Goal: Information Seeking & Learning: Learn about a topic

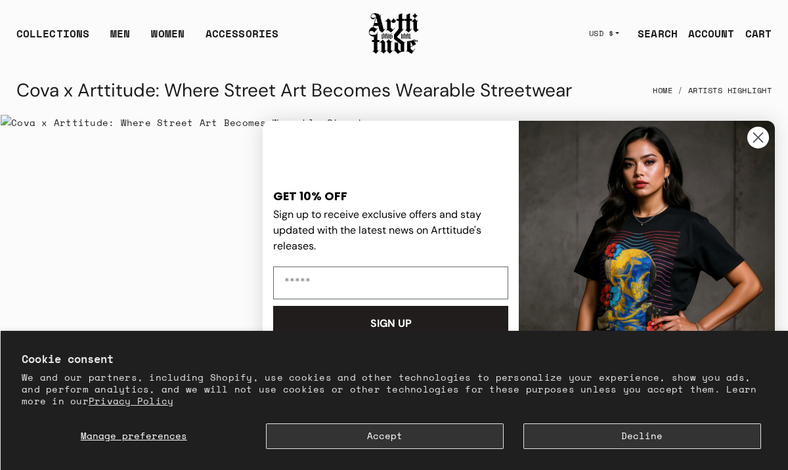
click at [759, 137] on icon "Close dialog" at bounding box center [758, 137] width 9 height 9
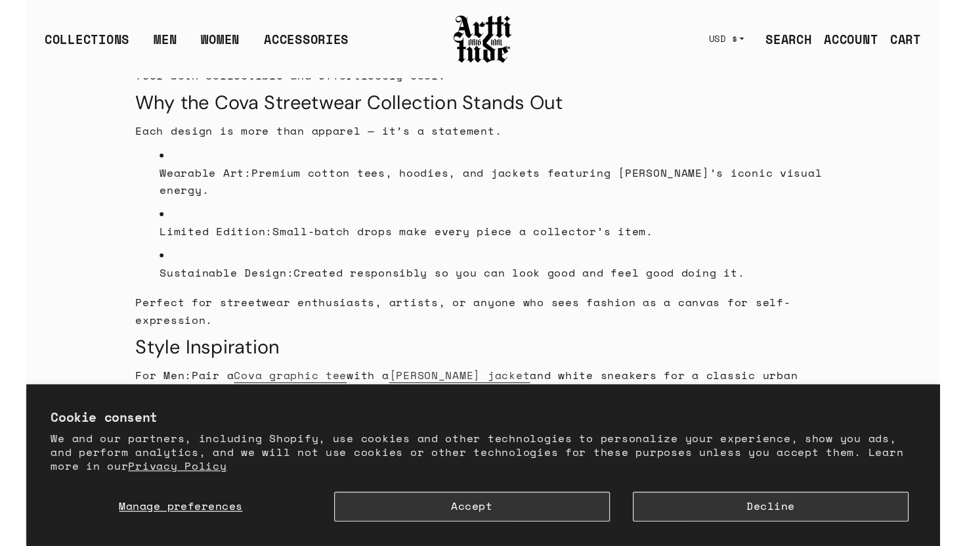
scroll to position [450, 0]
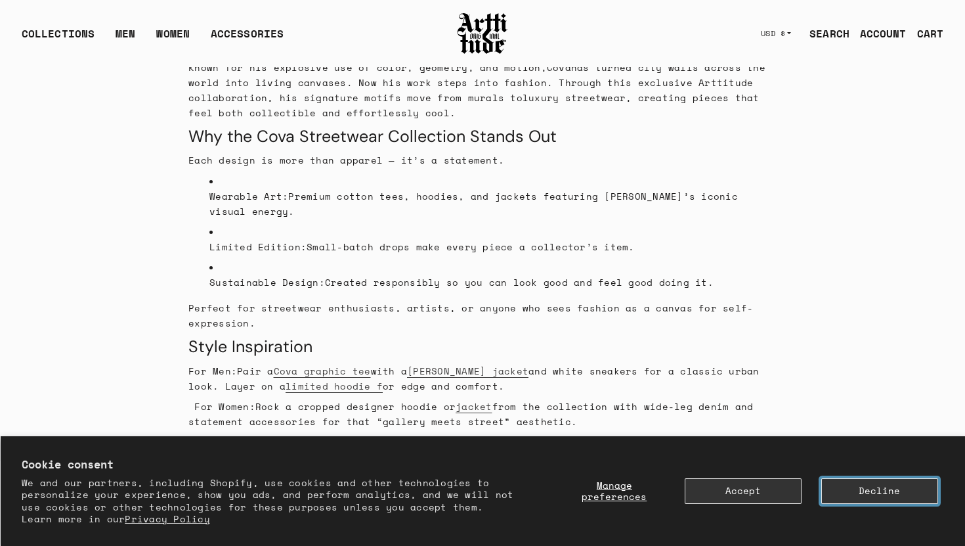
click at [787, 470] on button "Decline" at bounding box center [879, 491] width 117 height 26
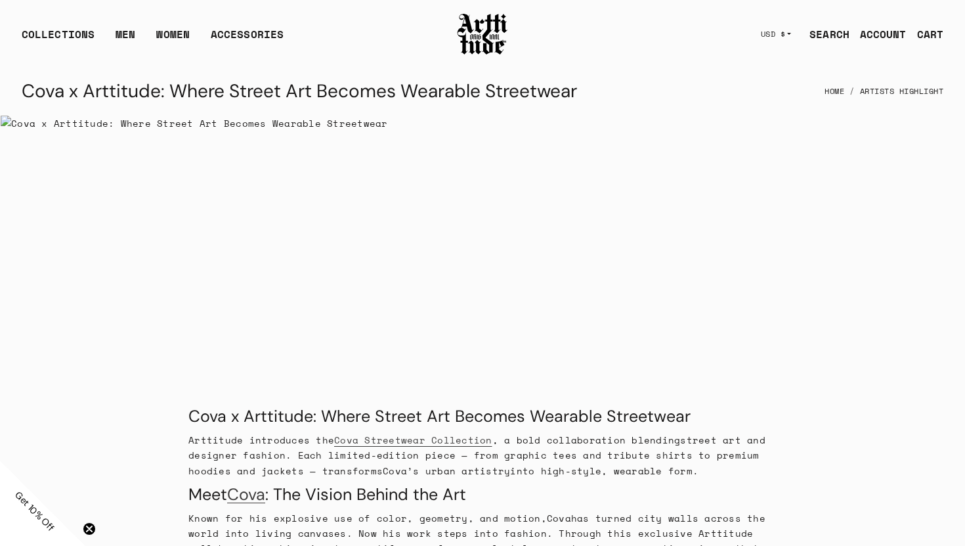
scroll to position [4, 0]
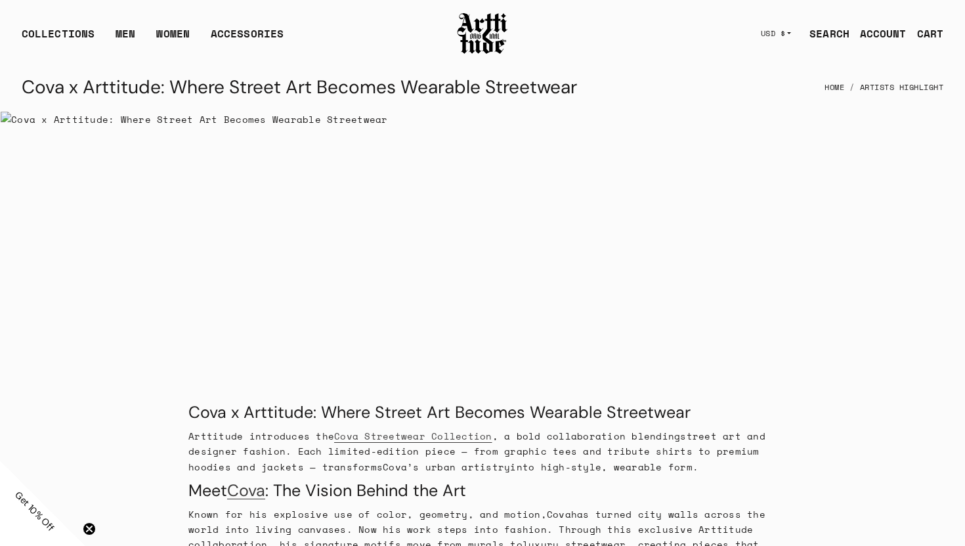
click at [146, 77] on h1 "Cova x Arttitude: Where Street Art Becomes Wearable Streetwear" at bounding box center [300, 88] width 556 height 32
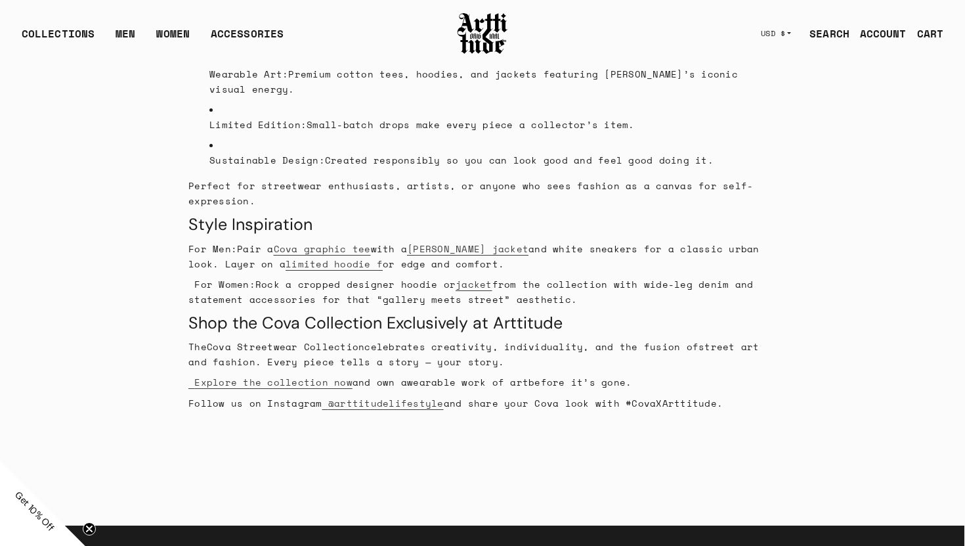
scroll to position [575, 0]
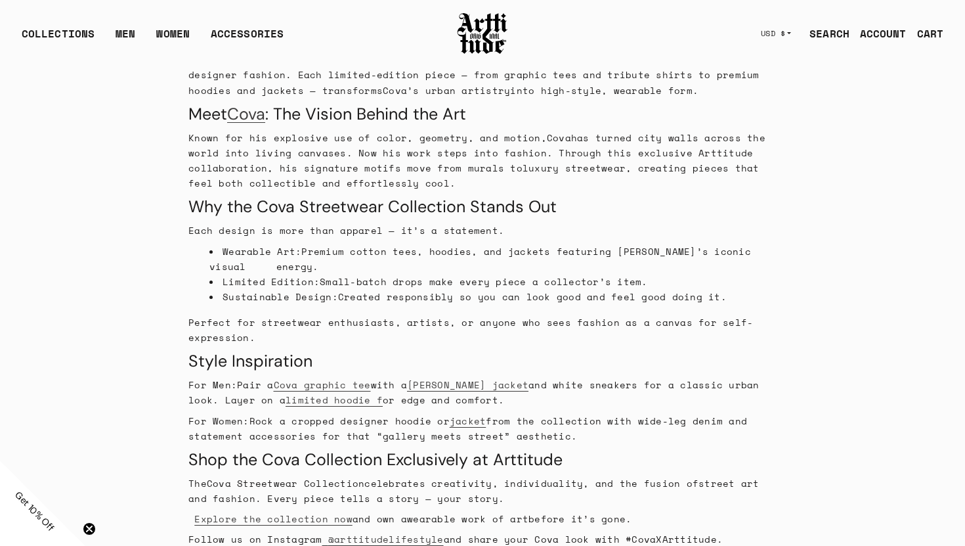
scroll to position [378, 0]
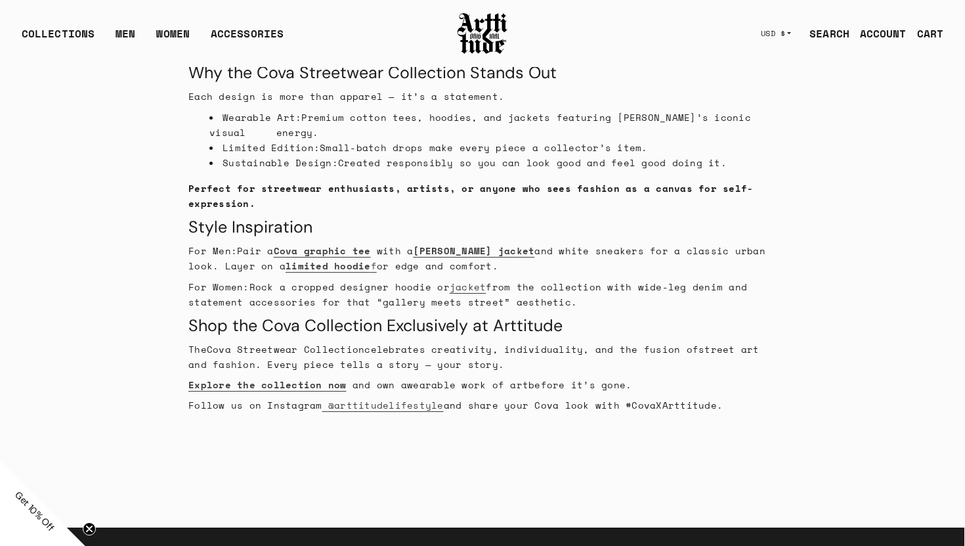
scroll to position [516, 0]
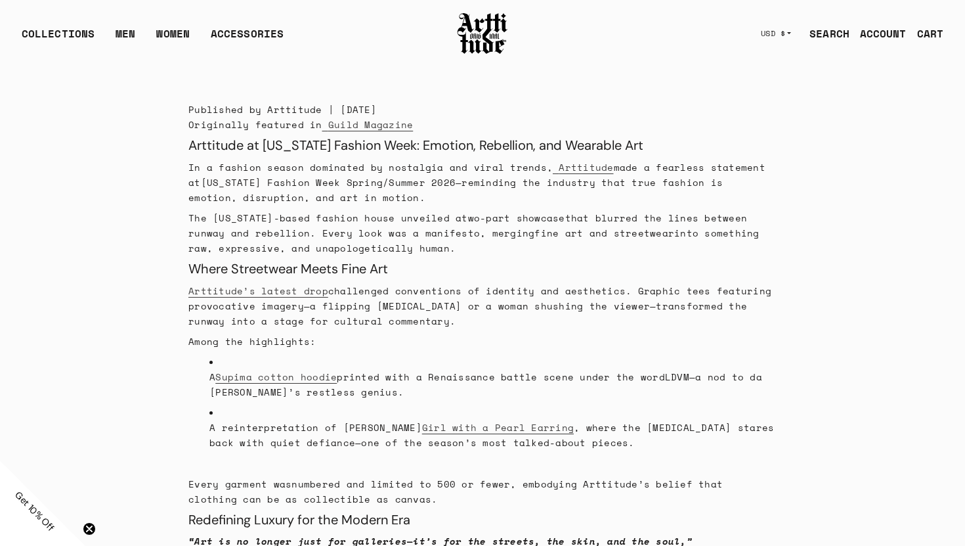
scroll to position [309, 0]
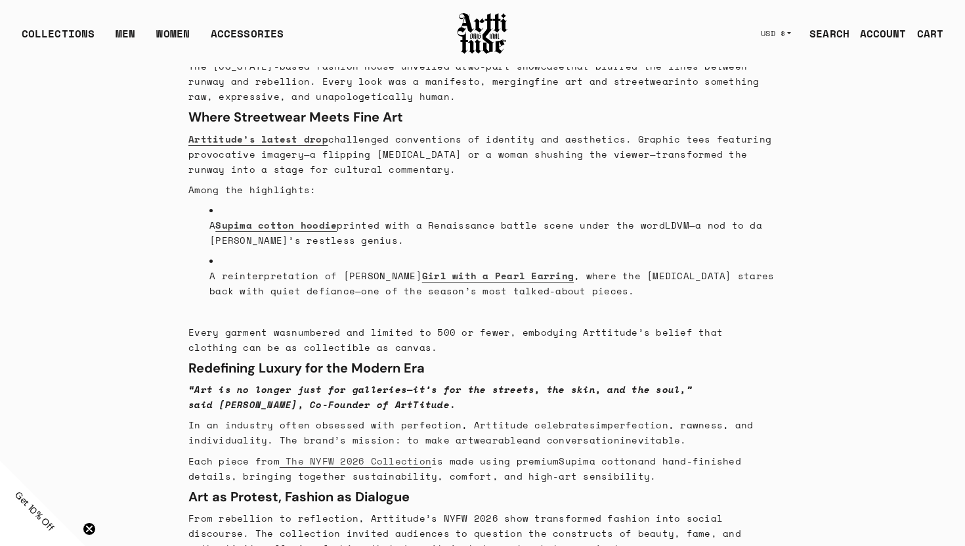
scroll to position [458, 0]
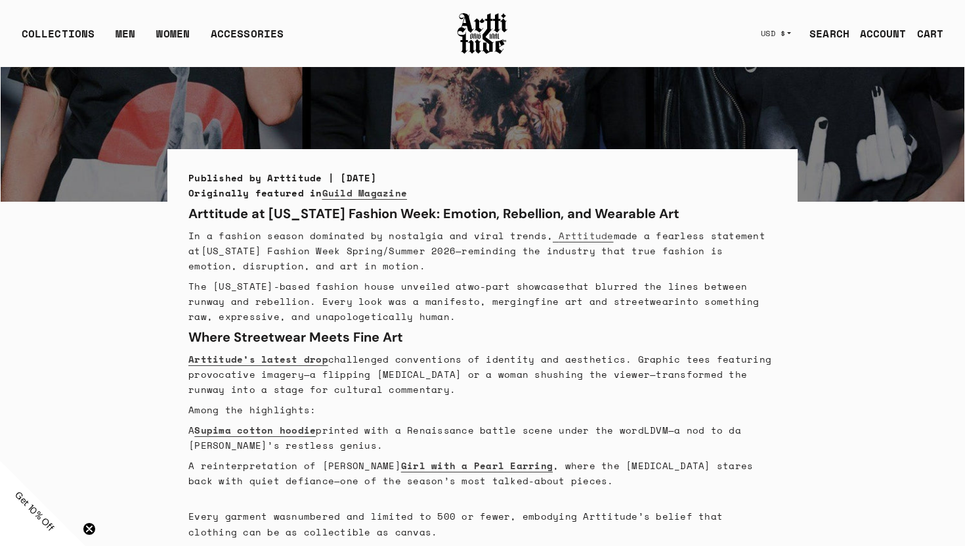
scroll to position [250, 0]
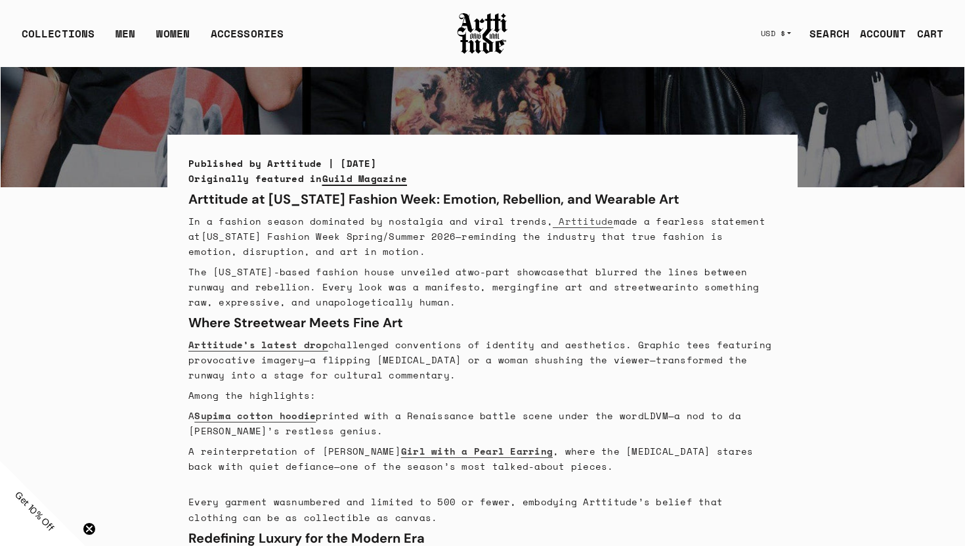
click at [387, 181] on link "Guild Magazine" at bounding box center [364, 178] width 85 height 14
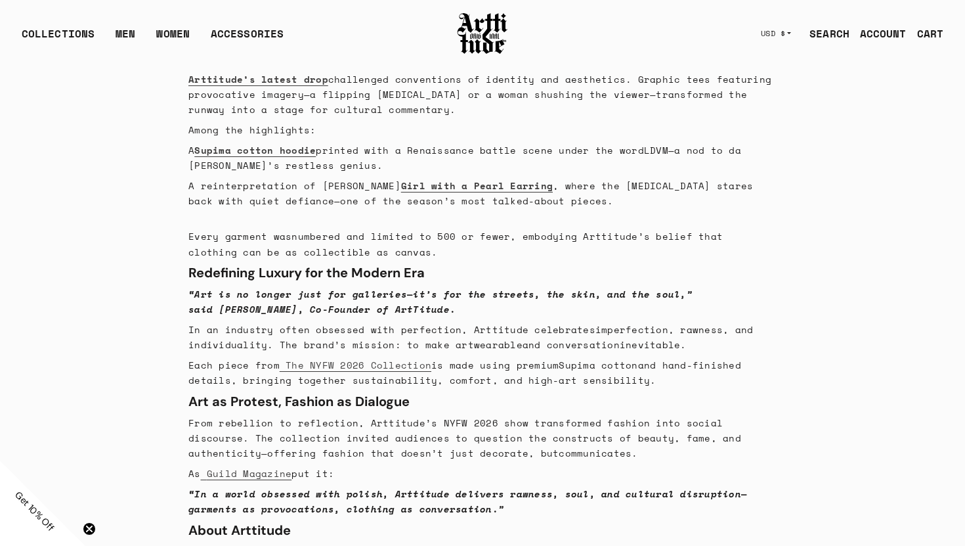
scroll to position [508, 0]
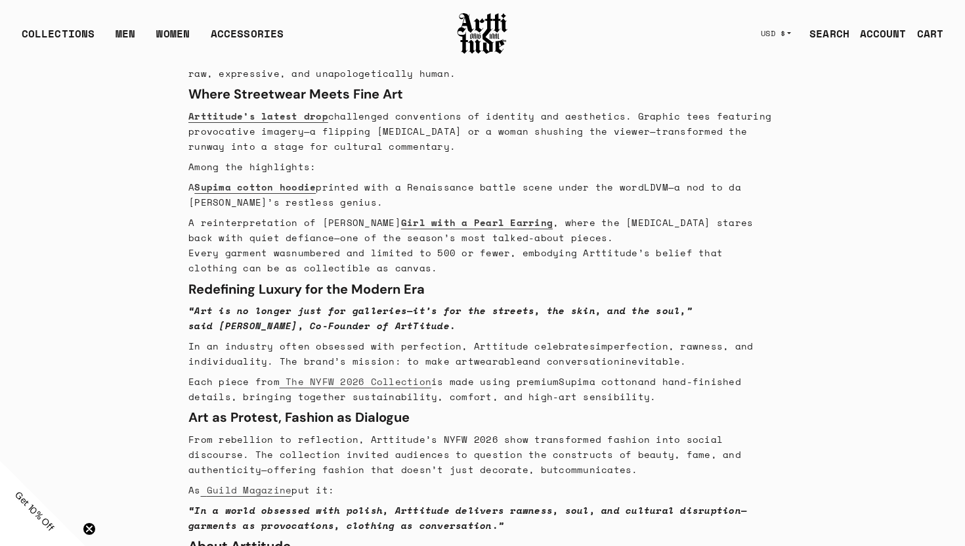
scroll to position [481, 0]
